Goal: Navigation & Orientation: Find specific page/section

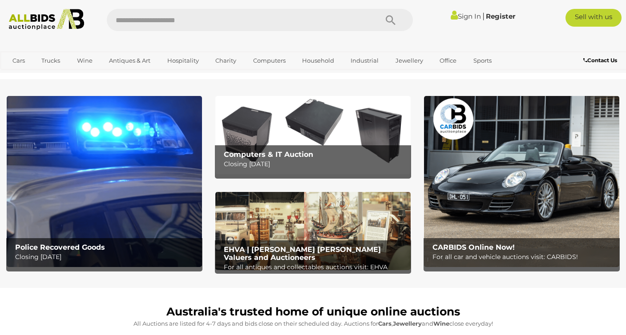
click at [131, 239] on div "Police Recovered Goods Closing Tuesday 16th September" at bounding box center [107, 252] width 192 height 29
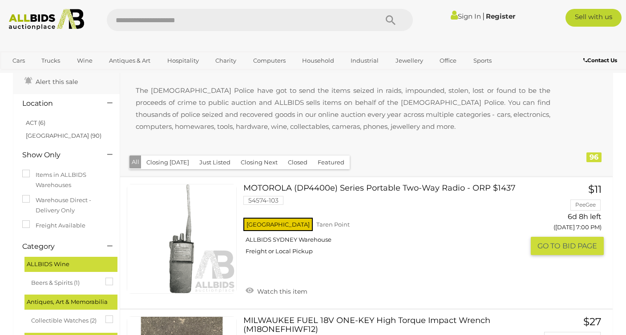
scroll to position [42, 0]
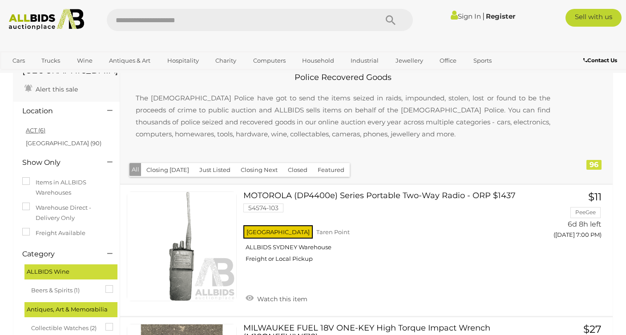
click at [35, 130] on link "ACT (6)" at bounding box center [36, 130] width 20 height 7
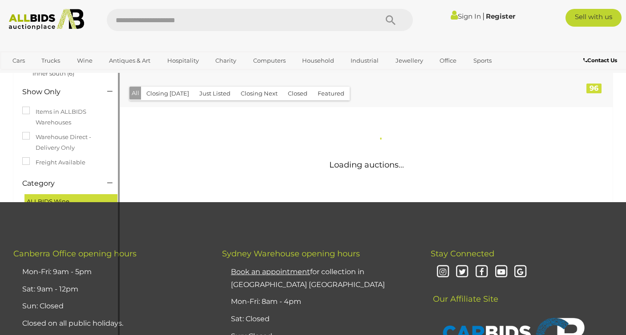
scroll to position [117, 0]
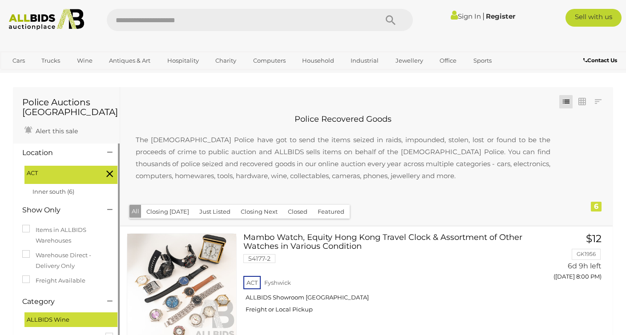
click at [110, 175] on icon at bounding box center [109, 174] width 7 height 12
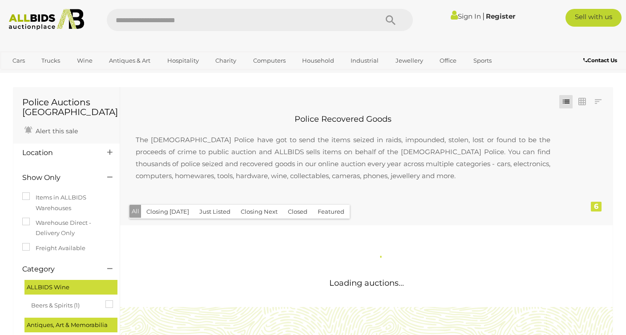
click at [49, 26] on img at bounding box center [46, 19] width 84 height 21
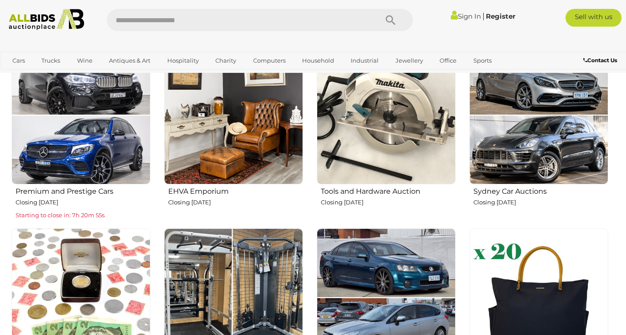
scroll to position [355, 0]
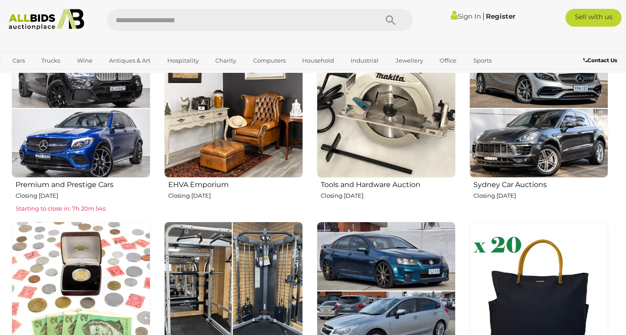
click at [369, 184] on h2 "Tools and Hardware Auction" at bounding box center [388, 184] width 135 height 10
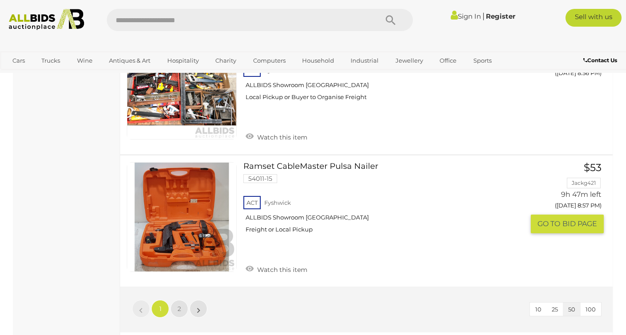
scroll to position [6482, 0]
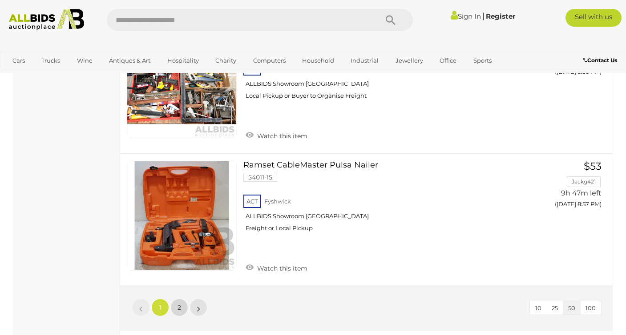
click at [184, 309] on link "2" at bounding box center [179, 308] width 18 height 18
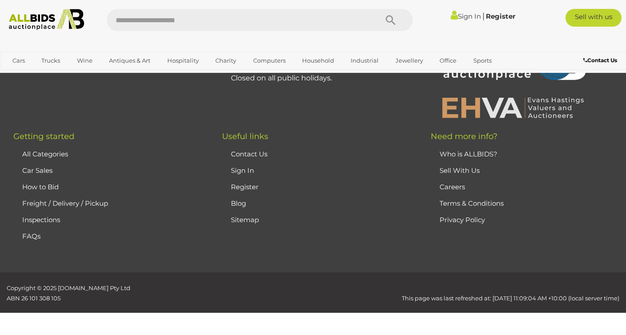
scroll to position [45, 0]
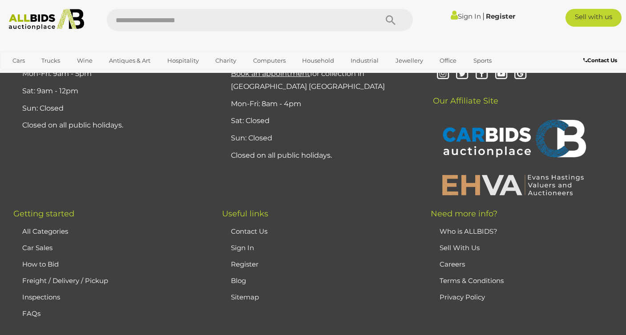
scroll to position [1990, 0]
